Goal: Task Accomplishment & Management: Manage account settings

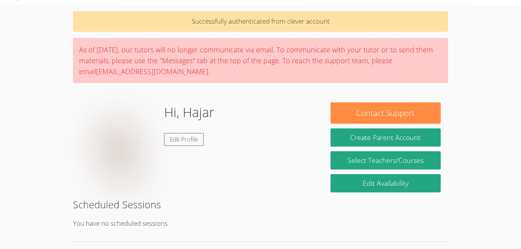
scroll to position [39, 0]
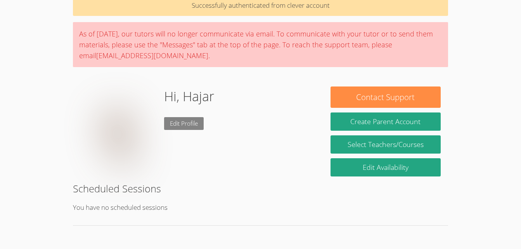
click at [171, 123] on link "Edit Profile" at bounding box center [184, 123] width 40 height 13
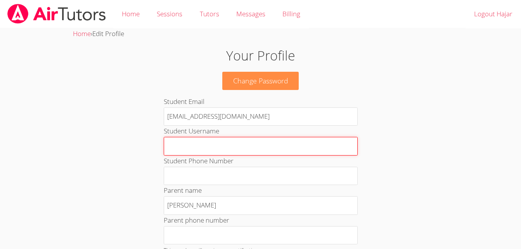
click at [224, 146] on input "Student Username" at bounding box center [261, 146] width 194 height 19
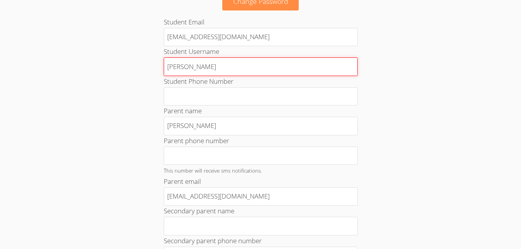
scroll to position [81, 0]
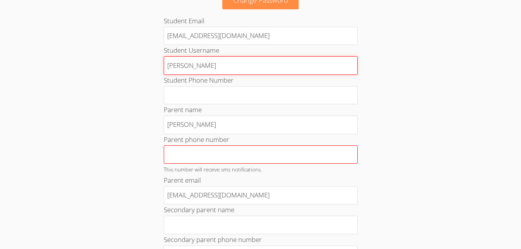
type input "[PERSON_NAME]"
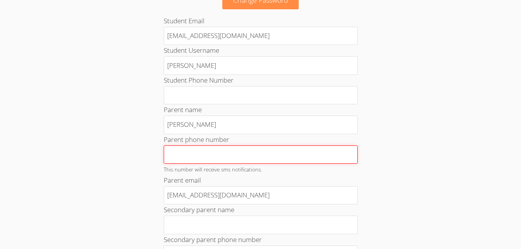
click at [221, 156] on input "Parent phone number" at bounding box center [261, 155] width 194 height 19
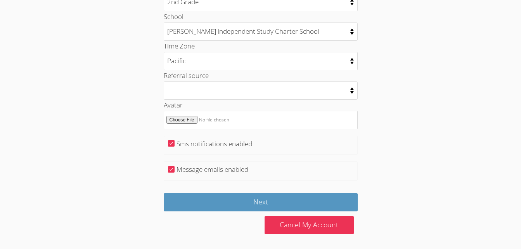
scroll to position [406, 0]
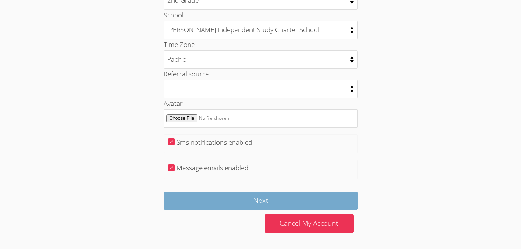
type input "9256996807"
click at [286, 204] on input "Next" at bounding box center [261, 201] width 194 height 18
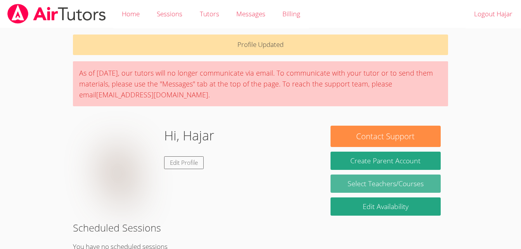
click at [372, 182] on link "Select Teachers/Courses" at bounding box center [386, 184] width 110 height 18
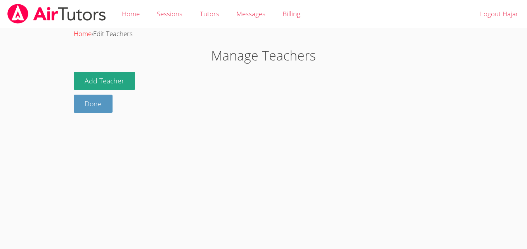
click at [85, 33] on link "Home" at bounding box center [83, 33] width 18 height 9
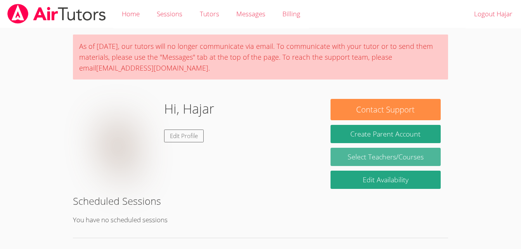
click at [374, 157] on link "Select Teachers/Courses" at bounding box center [386, 157] width 110 height 18
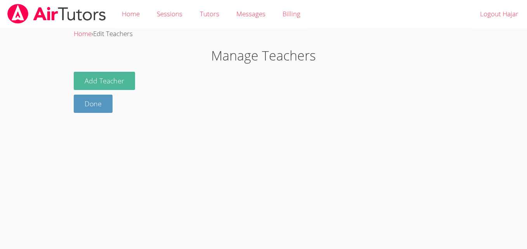
click at [111, 78] on button "Add Teacher" at bounding box center [104, 81] width 61 height 18
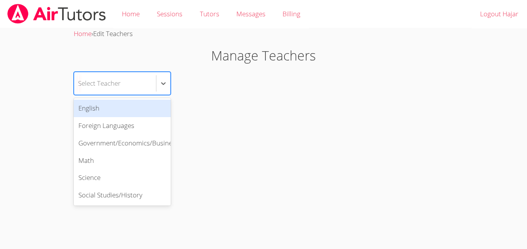
click at [141, 80] on div "Select Teacher" at bounding box center [115, 83] width 82 height 23
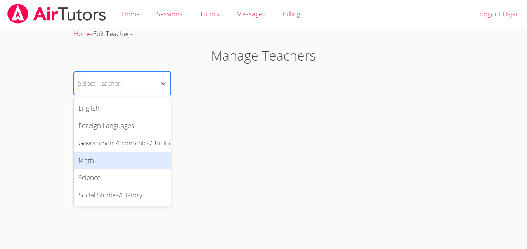
click at [129, 159] on div "Math" at bounding box center [122, 160] width 97 height 17
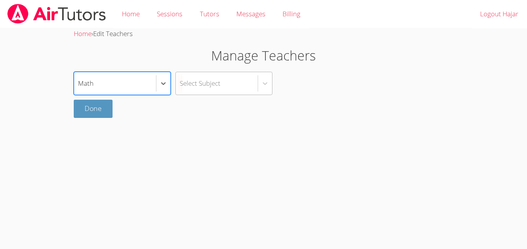
click at [233, 82] on div "Select Subject" at bounding box center [217, 83] width 82 height 23
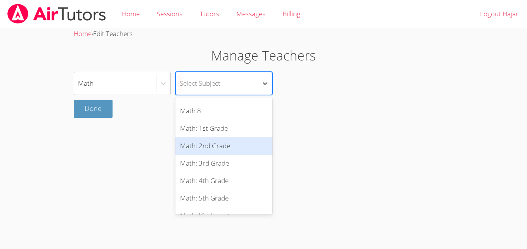
scroll to position [101, 0]
click at [222, 147] on div "Math: 2nd Grade" at bounding box center [224, 146] width 97 height 17
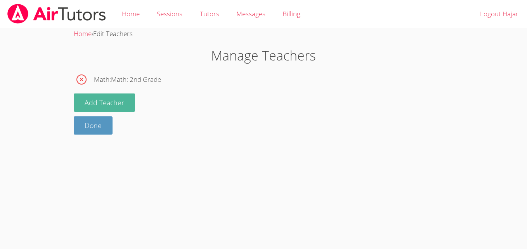
click at [108, 103] on button "Add Teacher" at bounding box center [104, 103] width 61 height 18
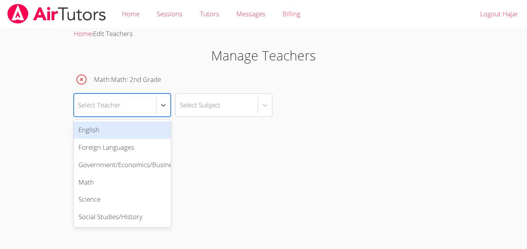
click at [145, 105] on div "Select Teacher" at bounding box center [115, 105] width 82 height 23
click at [139, 132] on div "English" at bounding box center [122, 130] width 97 height 17
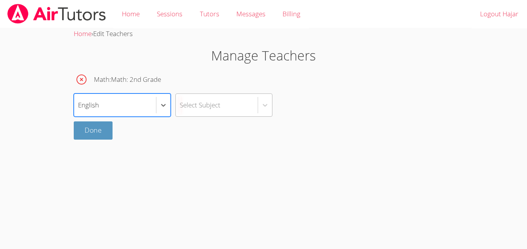
click at [249, 108] on div "Select Subject" at bounding box center [217, 105] width 82 height 23
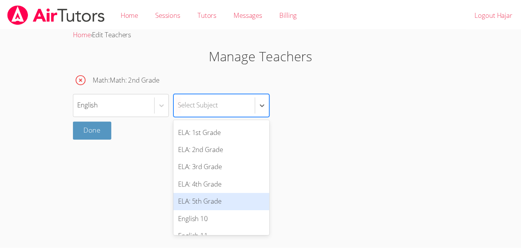
scroll to position [46, 0]
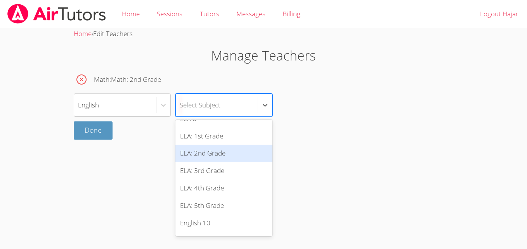
click at [227, 154] on div "ELA: 2nd Grade" at bounding box center [224, 153] width 97 height 17
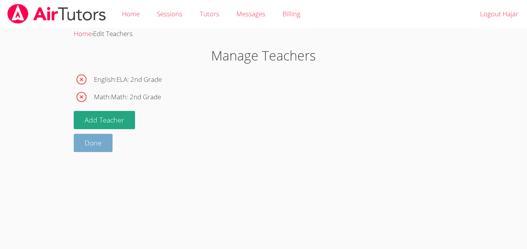
click at [98, 148] on link "Done" at bounding box center [93, 143] width 39 height 18
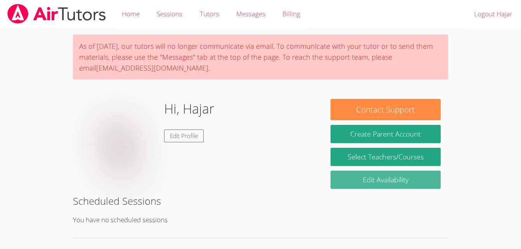
click at [375, 181] on link "Edit Availability" at bounding box center [386, 180] width 110 height 18
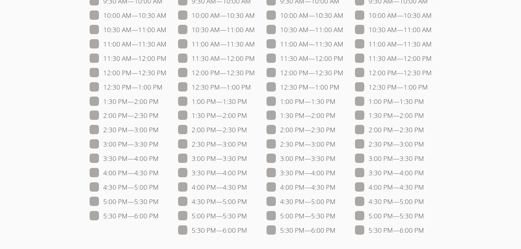
scroll to position [112, 0]
click at [428, 87] on span at bounding box center [428, 87] width 0 height 9
click at [428, 87] on input "12:30 PM — 1:00 PM" at bounding box center [431, 86] width 7 height 7
checkbox input "true"
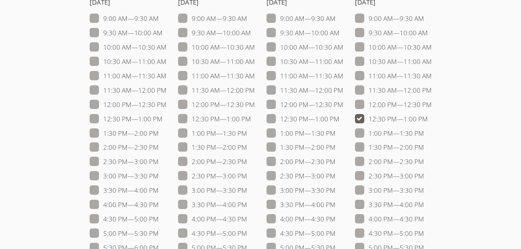
scroll to position [75, 0]
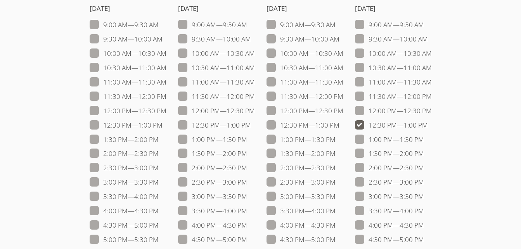
click at [163, 125] on span at bounding box center [163, 125] width 0 height 9
click at [163, 125] on input "12:30 PM — 1:00 PM" at bounding box center [166, 123] width 7 height 7
checkbox input "true"
click at [159, 139] on span at bounding box center [159, 139] width 0 height 9
click at [159, 139] on input "1:30 PM — 2:00 PM" at bounding box center [162, 138] width 7 height 7
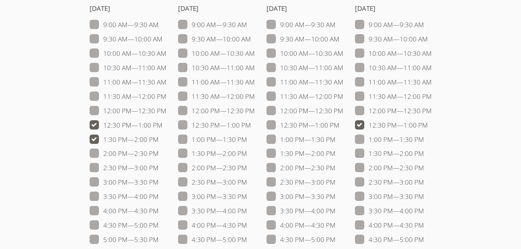
checkbox input "true"
click at [159, 156] on span at bounding box center [159, 153] width 0 height 9
click at [159, 155] on input "2:00 PM — 2:30 PM" at bounding box center [162, 152] width 7 height 7
checkbox input "true"
click at [159, 167] on span at bounding box center [159, 167] width 0 height 9
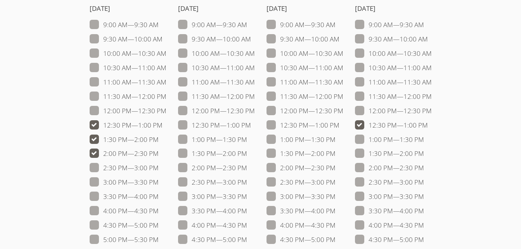
click at [159, 167] on input "2:30 PM — 3:00 PM" at bounding box center [162, 166] width 7 height 7
checkbox input "true"
click at [251, 121] on span at bounding box center [251, 125] width 0 height 9
click at [251, 121] on input "12:30 PM — 1:00 PM" at bounding box center [254, 123] width 7 height 7
checkbox input "true"
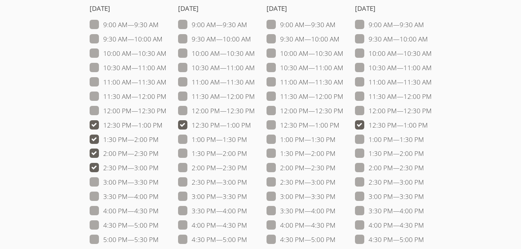
click at [247, 141] on span at bounding box center [247, 139] width 0 height 9
click at [247, 141] on input "1:00 PM — 1:30 PM" at bounding box center [250, 138] width 7 height 7
checkbox input "true"
click at [247, 152] on span at bounding box center [247, 153] width 0 height 9
click at [247, 152] on input "1:30 PM — 2:00 PM" at bounding box center [250, 152] width 7 height 7
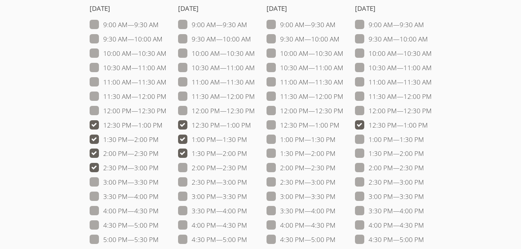
checkbox input "true"
click at [247, 165] on span at bounding box center [247, 167] width 0 height 9
click at [247, 165] on input "2:00 PM — 2:30 PM" at bounding box center [250, 166] width 7 height 7
checkbox input "true"
click at [340, 123] on span at bounding box center [340, 125] width 0 height 9
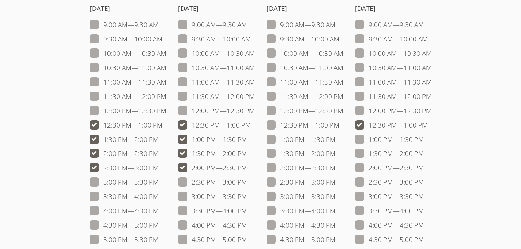
click at [340, 123] on input "12:30 PM — 1:00 PM" at bounding box center [343, 123] width 7 height 7
checkbox input "true"
click at [336, 138] on span at bounding box center [336, 139] width 0 height 9
click at [336, 138] on input "1:00 PM — 1:30 PM" at bounding box center [339, 138] width 7 height 7
checkbox input "true"
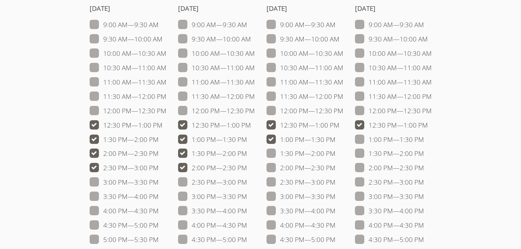
click at [336, 155] on span at bounding box center [336, 153] width 0 height 9
click at [336, 155] on input "1:30 PM — 2:00 PM" at bounding box center [339, 152] width 7 height 7
checkbox input "true"
click at [336, 167] on span at bounding box center [336, 167] width 0 height 9
click at [336, 167] on input "2:00 PM — 2:30 PM" at bounding box center [339, 166] width 7 height 7
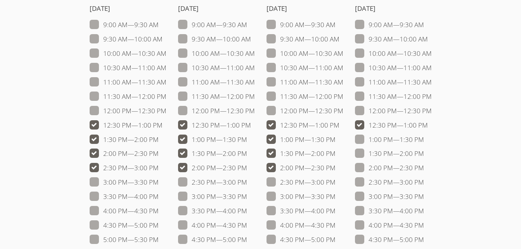
checkbox input "true"
click at [424, 137] on span at bounding box center [424, 139] width 0 height 9
click at [424, 137] on input "1:00 PM — 1:30 PM" at bounding box center [427, 138] width 7 height 7
checkbox input "true"
click at [424, 154] on span at bounding box center [424, 153] width 0 height 9
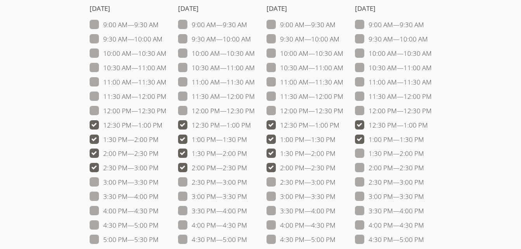
click at [424, 154] on input "1:30 PM — 2:00 PM" at bounding box center [427, 152] width 7 height 7
checkbox input "true"
click at [424, 163] on span at bounding box center [424, 167] width 0 height 9
click at [424, 163] on input "2:00 PM — 2:30 PM" at bounding box center [427, 166] width 7 height 7
checkbox input "true"
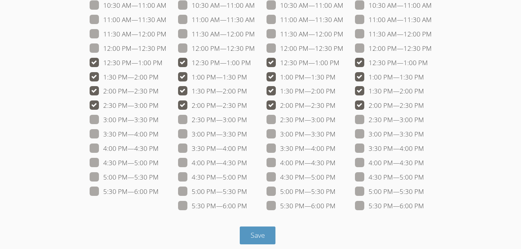
scroll to position [144, 0]
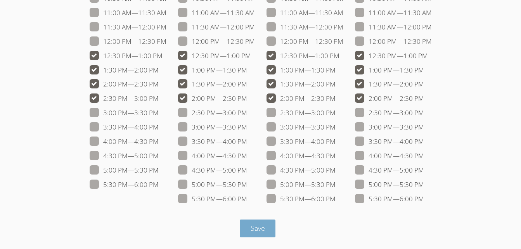
click at [259, 228] on span "Save" at bounding box center [258, 228] width 14 height 9
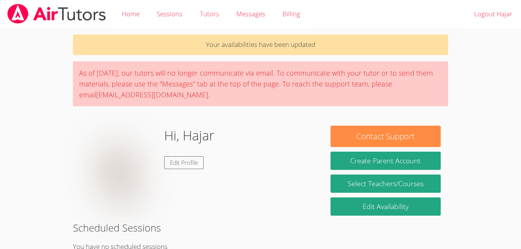
scroll to position [39, 0]
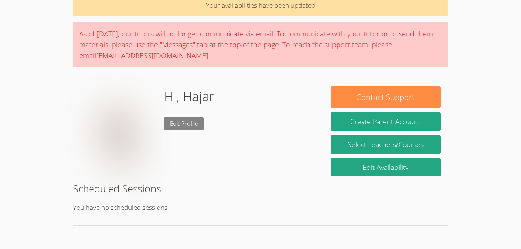
click at [182, 124] on link "Edit Profile" at bounding box center [184, 123] width 40 height 13
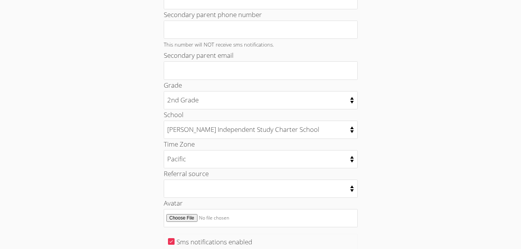
scroll to position [406, 0]
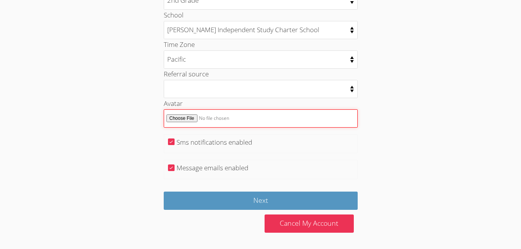
click at [187, 118] on input "Avatar" at bounding box center [261, 118] width 194 height 18
type input "C:\fakepath\IMG_E7010.JPG"
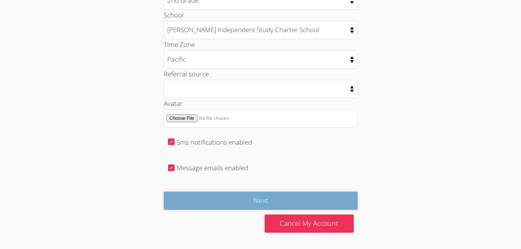
click at [267, 197] on input "Next" at bounding box center [261, 201] width 194 height 18
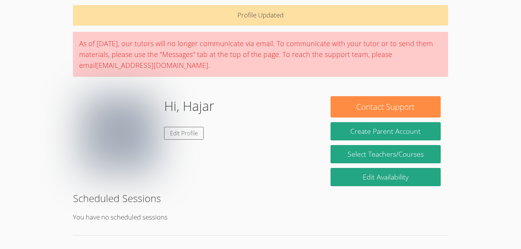
scroll to position [39, 0]
